Goal: Information Seeking & Learning: Compare options

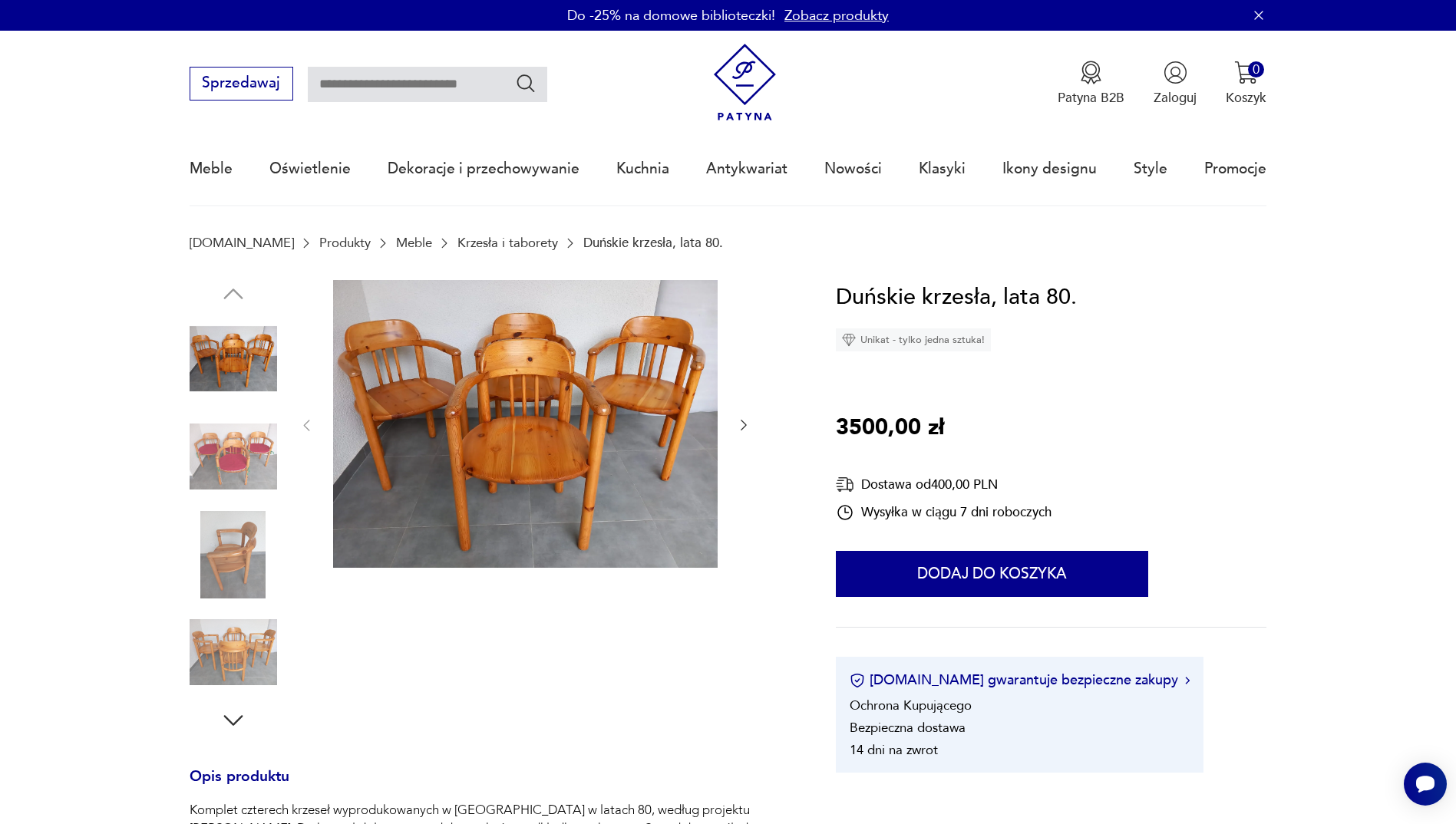
click at [481, 242] on link "Krzesła i taborety" at bounding box center [507, 242] width 100 height 15
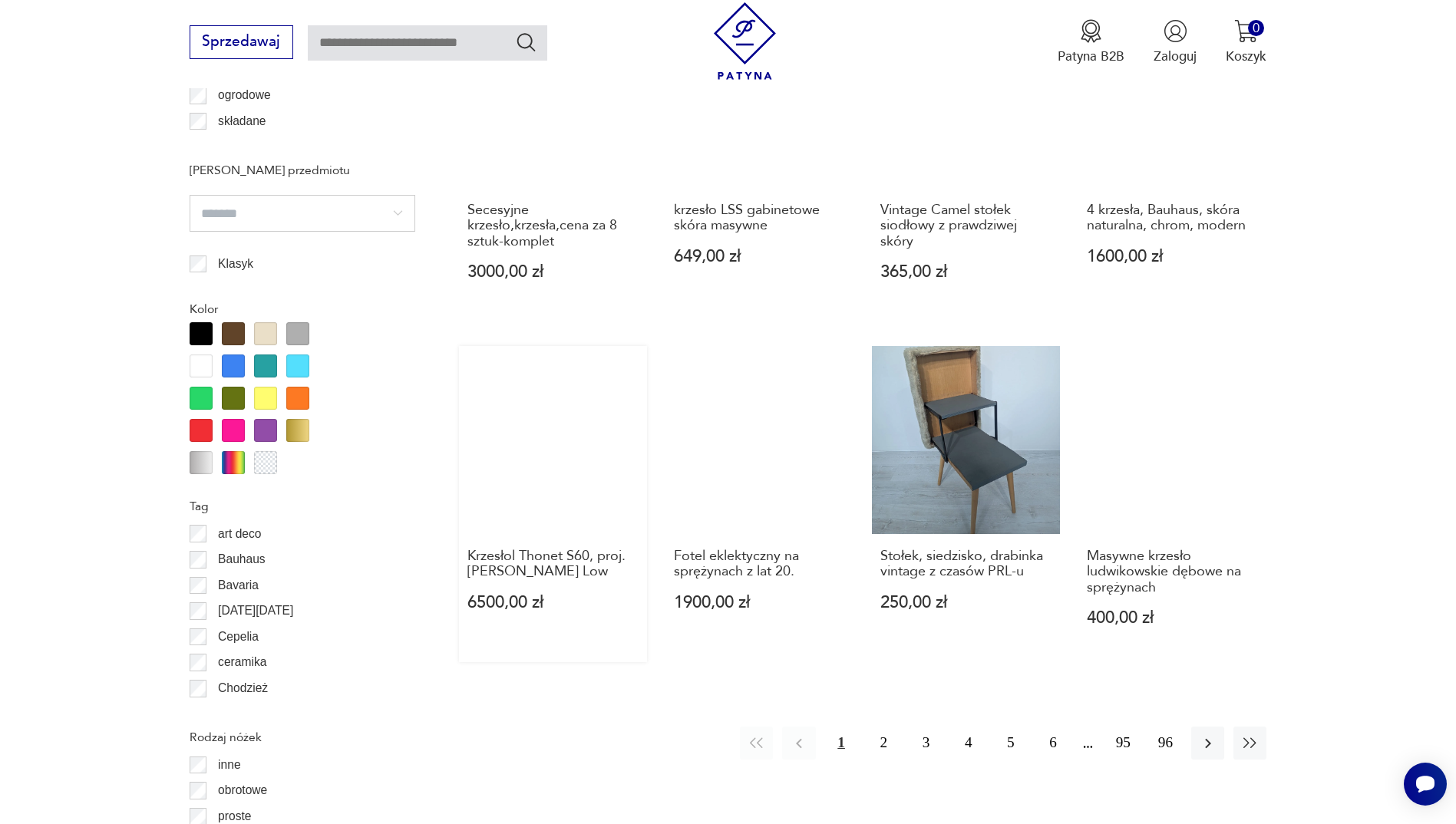
scroll to position [1585, 0]
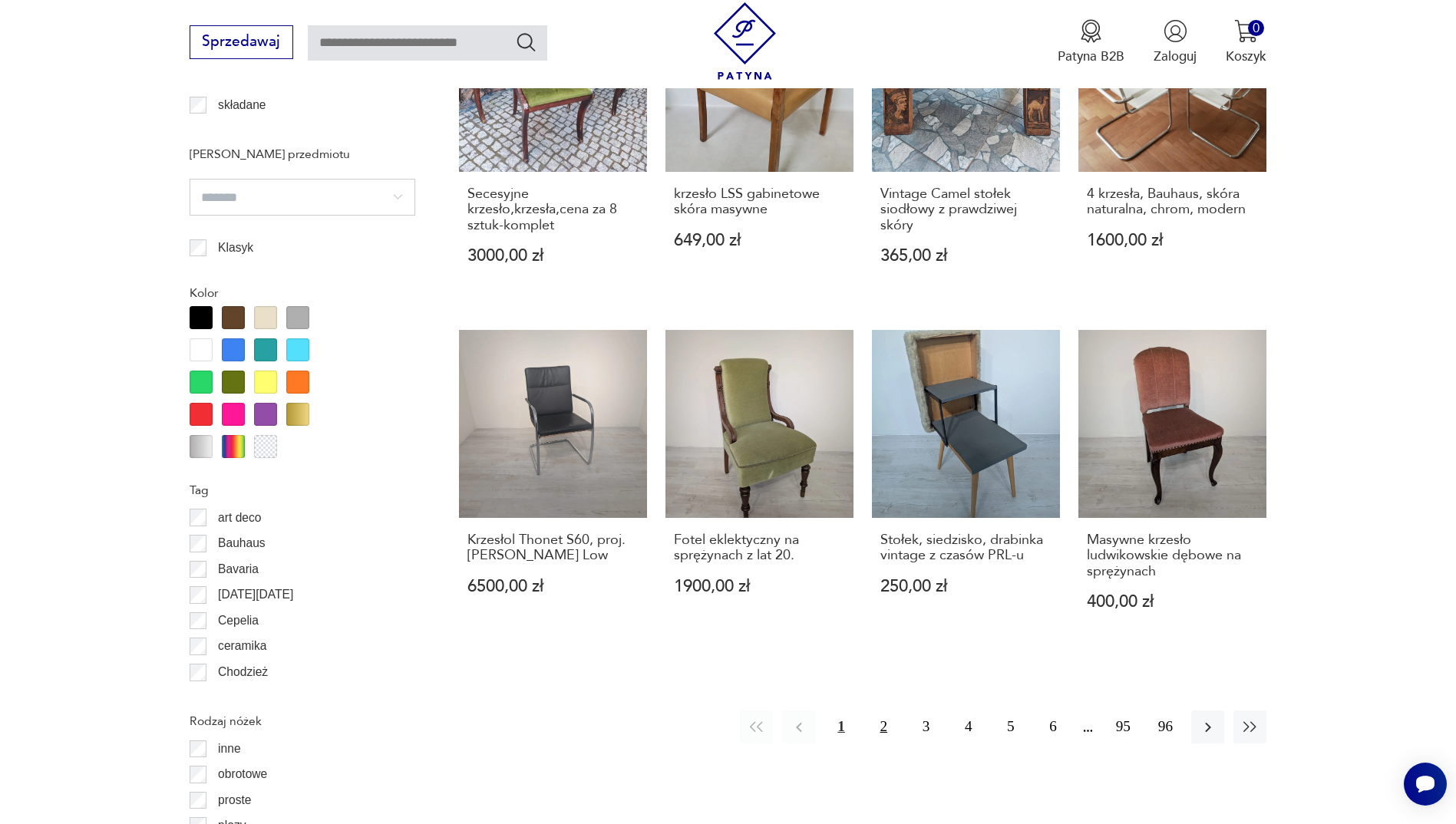
click at [886, 710] on button "2" at bounding box center [884, 727] width 33 height 33
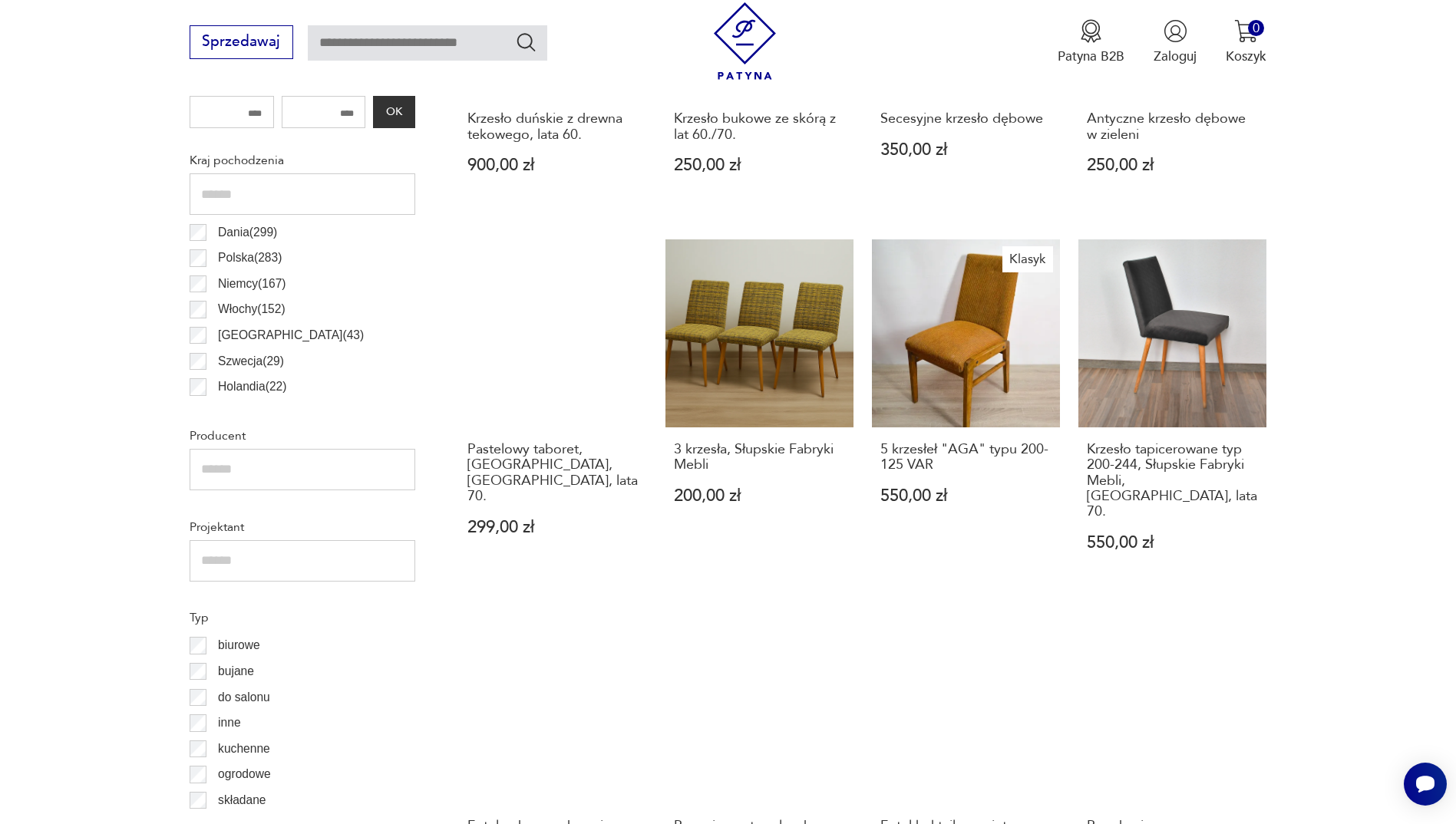
scroll to position [972, 0]
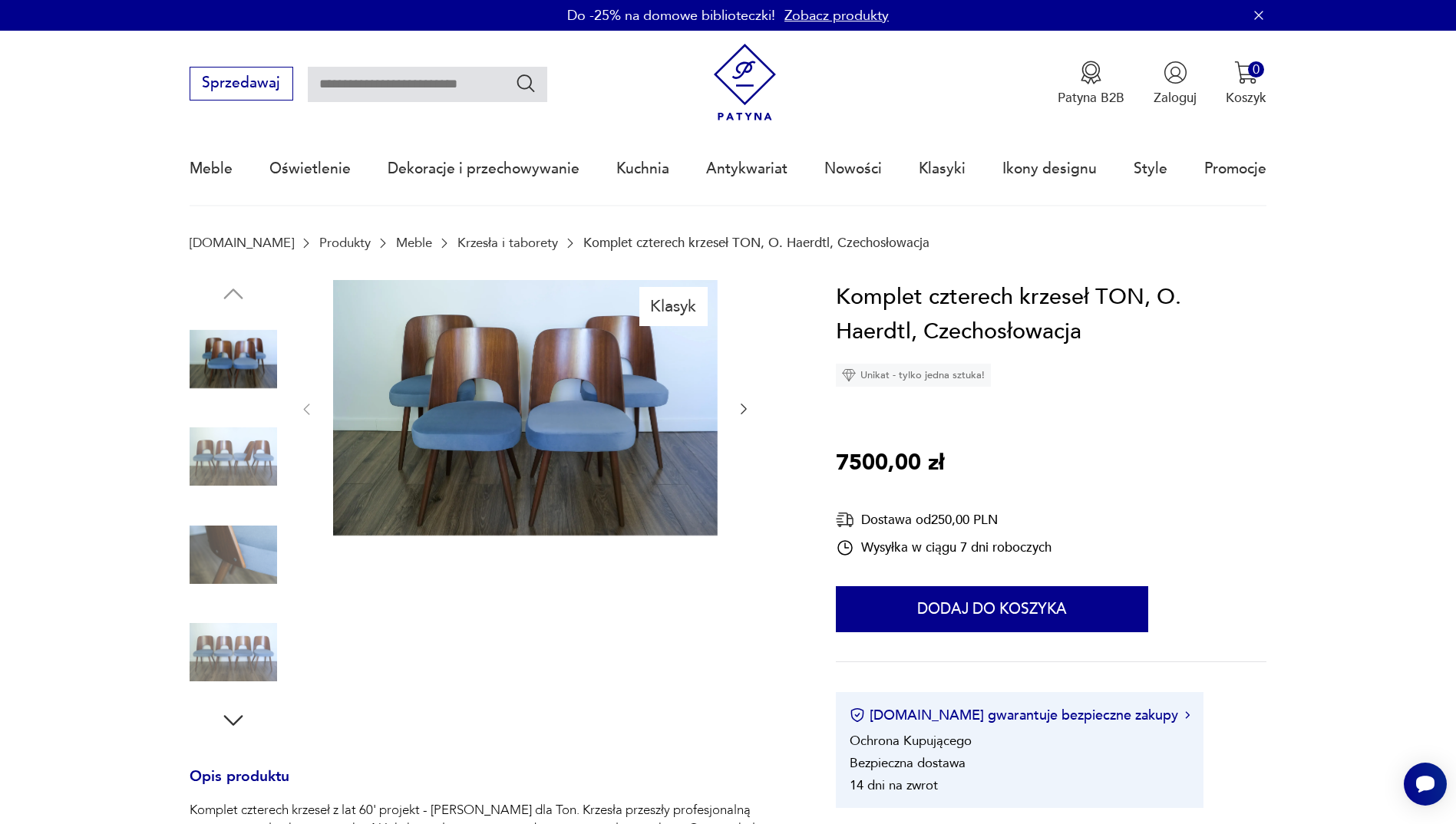
click at [747, 409] on icon "button" at bounding box center [744, 410] width 16 height 16
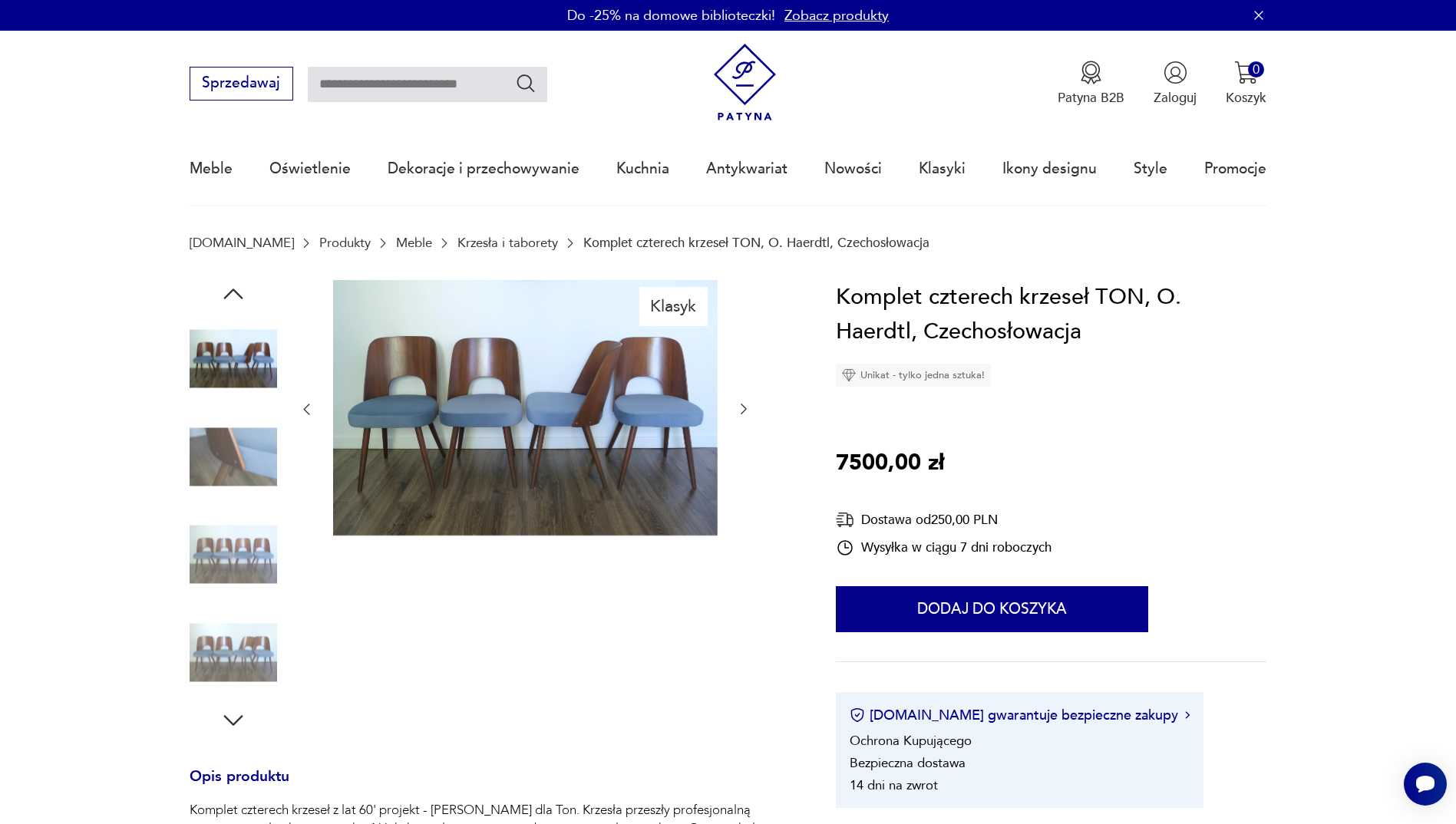
click at [747, 409] on icon "button" at bounding box center [744, 410] width 16 height 16
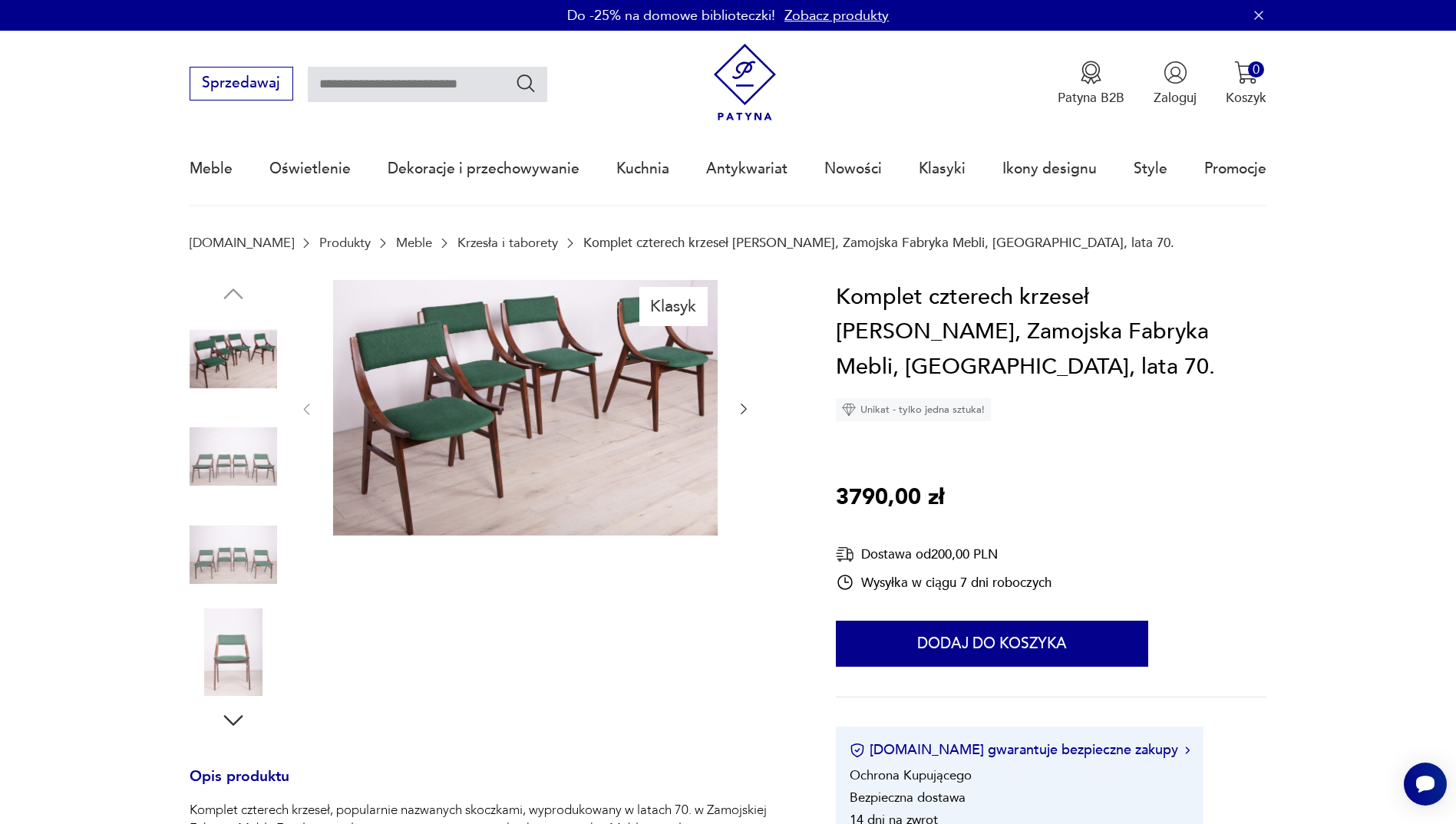
click at [747, 409] on icon "button" at bounding box center [744, 410] width 16 height 16
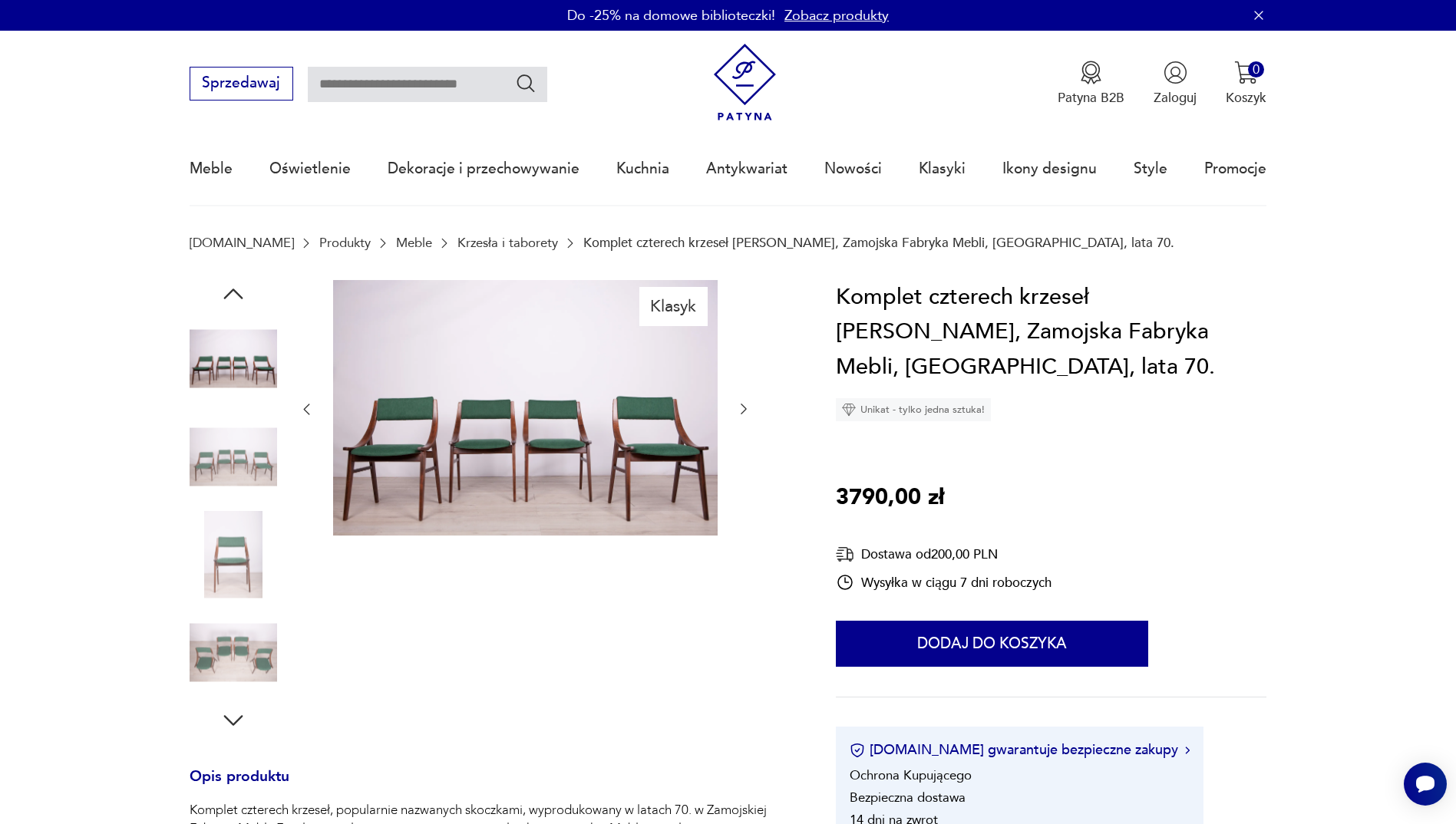
click at [747, 408] on icon "button" at bounding box center [744, 410] width 16 height 16
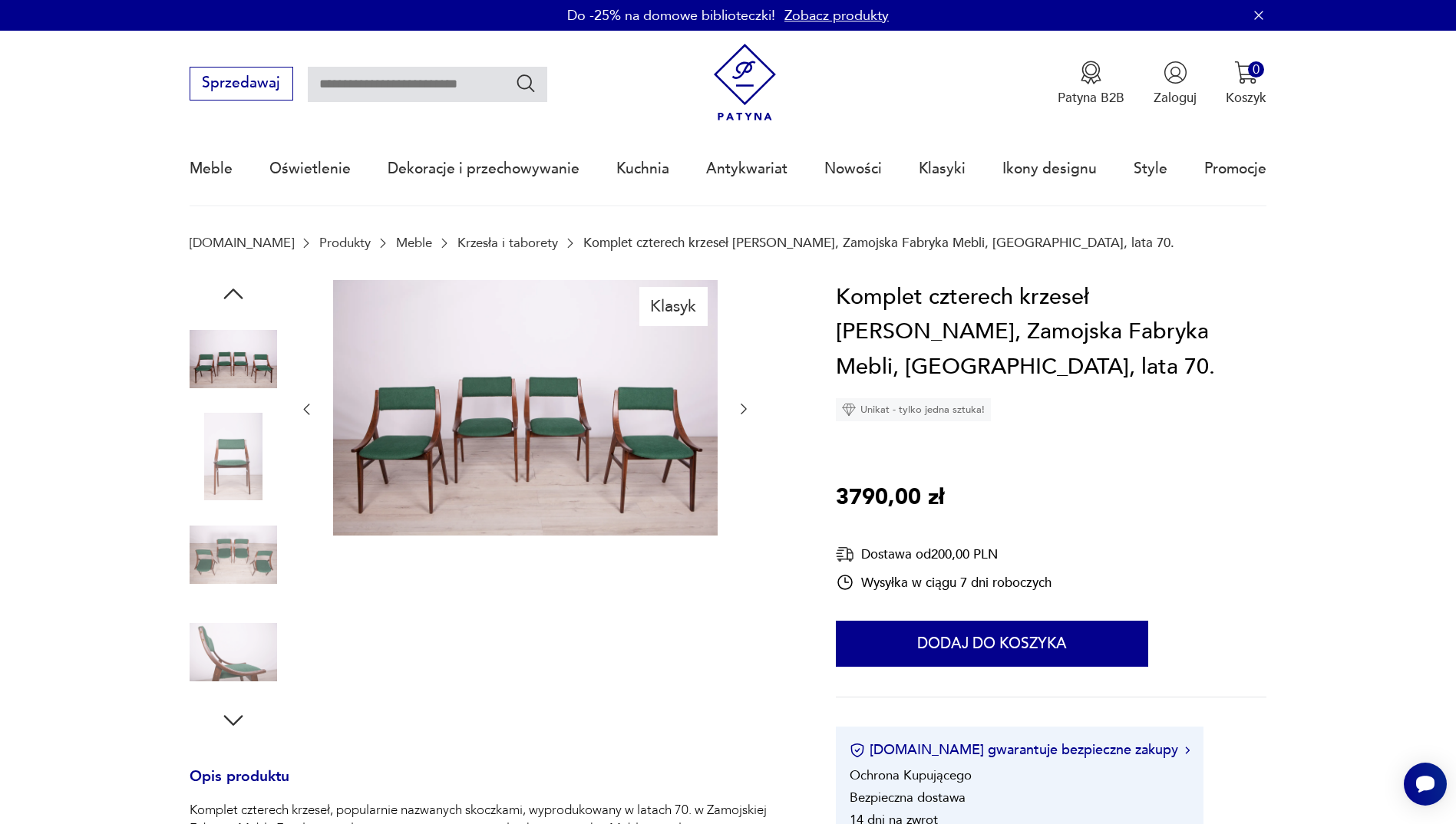
click at [747, 408] on icon "button" at bounding box center [744, 410] width 16 height 16
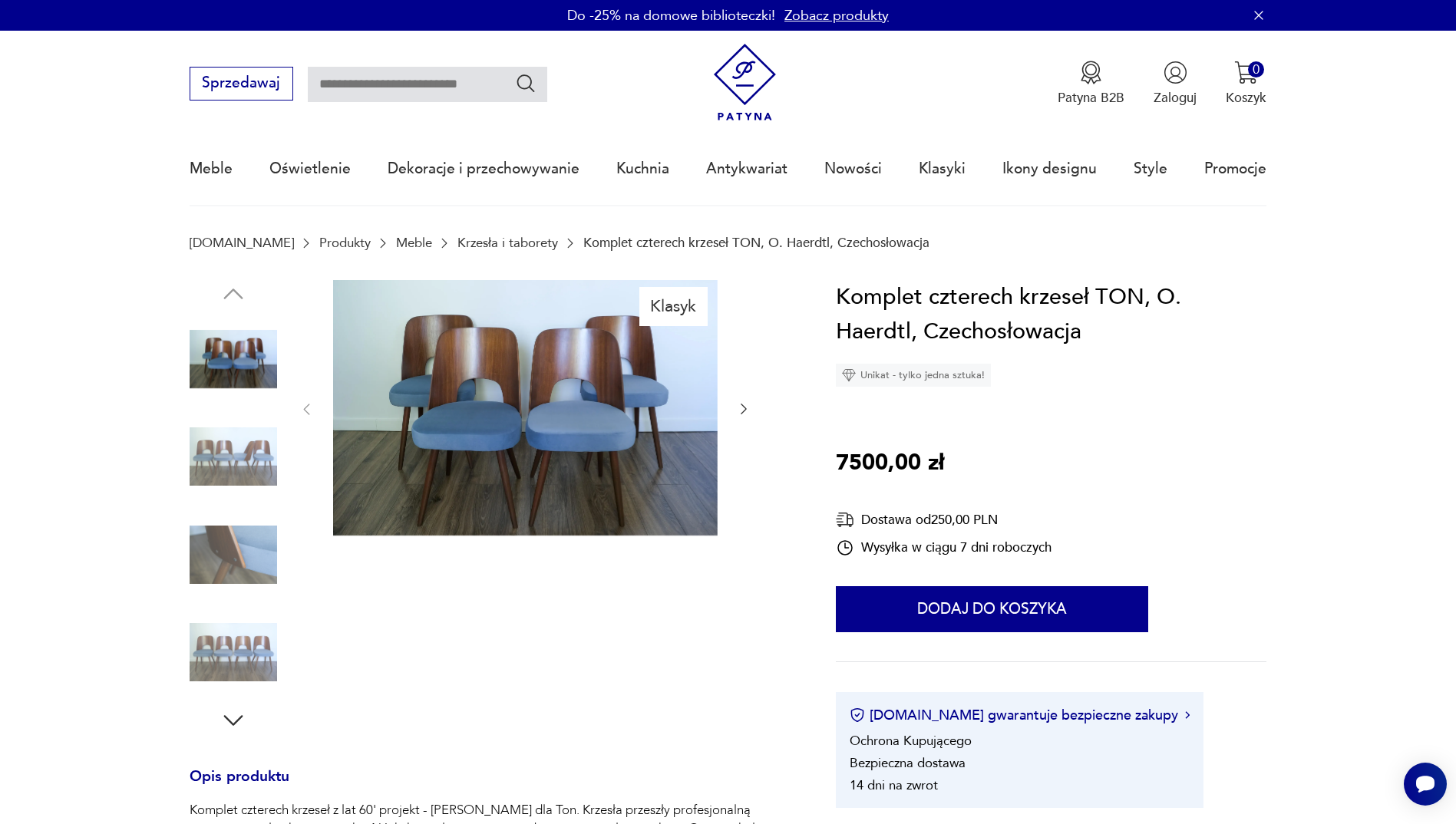
click at [735, 409] on div at bounding box center [525, 410] width 453 height 260
